Goal: Find specific page/section: Find specific page/section

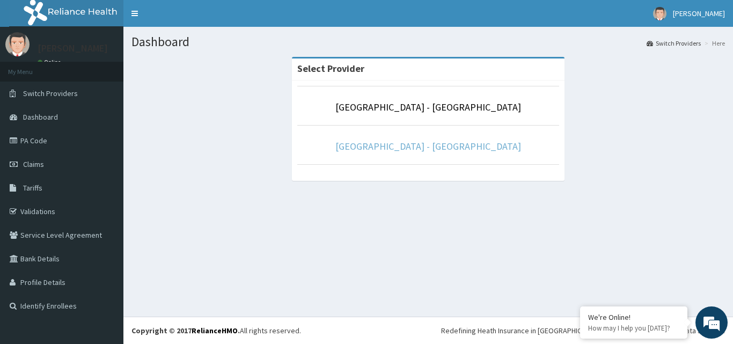
click at [452, 148] on link "[GEOGRAPHIC_DATA] - [GEOGRAPHIC_DATA]" at bounding box center [429, 146] width 186 height 12
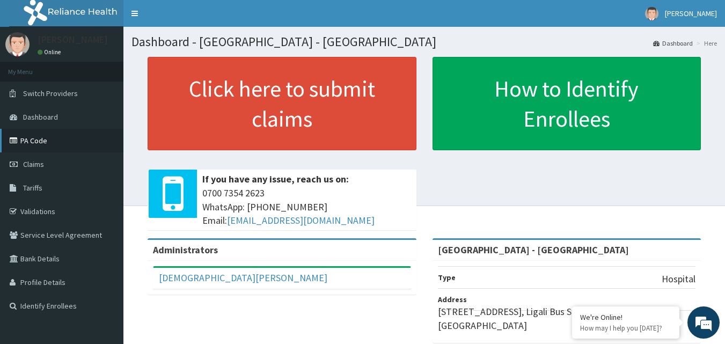
click at [41, 144] on link "PA Code" at bounding box center [61, 141] width 123 height 24
